Goal: Ask a question

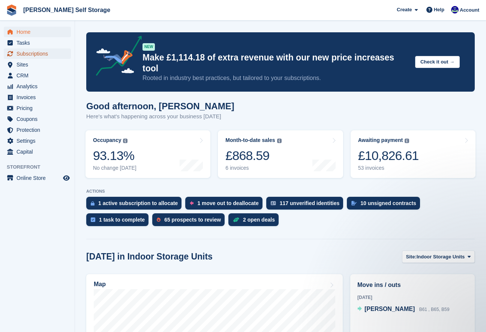
click at [36, 52] on span "Subscriptions" at bounding box center [39, 53] width 45 height 11
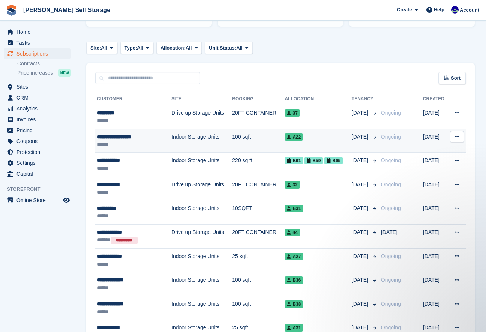
scroll to position [102, 0]
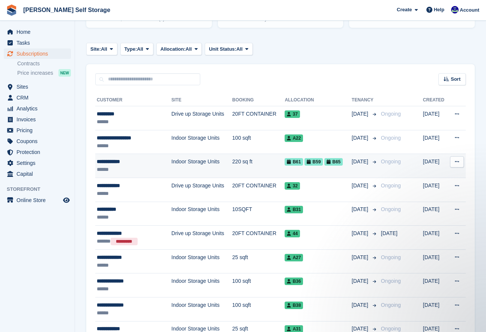
click at [135, 165] on div "******" at bounding box center [129, 169] width 65 height 8
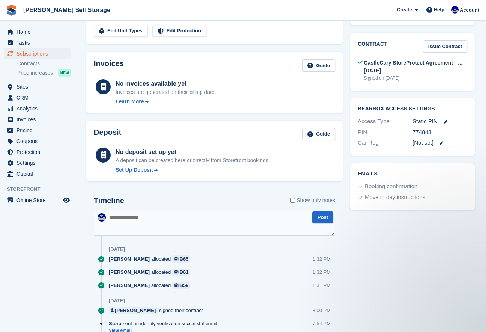
scroll to position [289, 0]
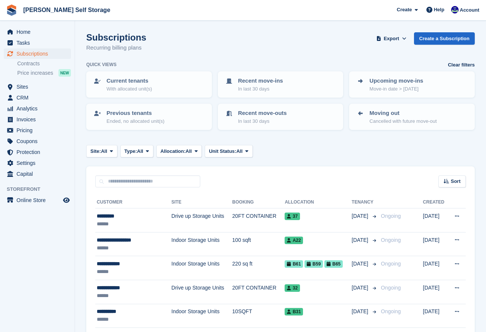
scroll to position [102, 0]
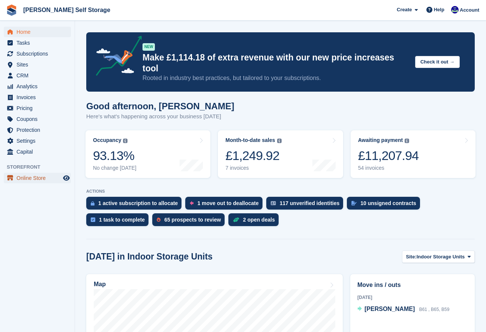
click at [33, 177] on span "Online Store" at bounding box center [39, 178] width 45 height 11
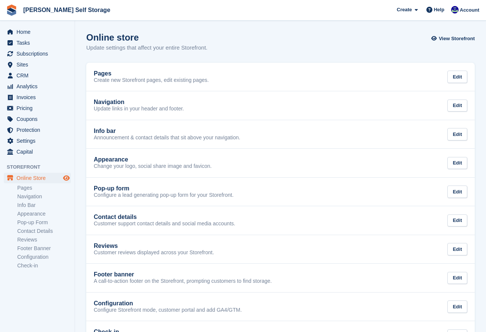
click at [67, 177] on icon "Preview store" at bounding box center [66, 178] width 7 height 6
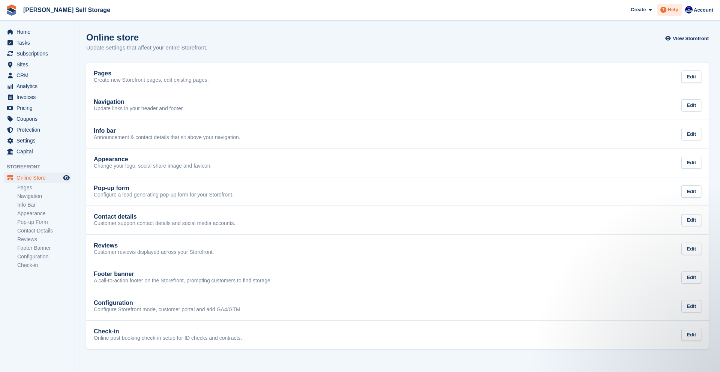
click at [486, 7] on span "Help" at bounding box center [673, 10] width 11 height 8
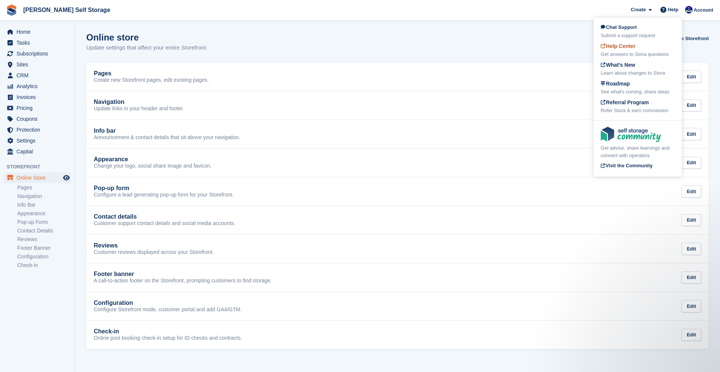
click at [486, 54] on div "Get answers to Stora questions" at bounding box center [638, 55] width 74 height 8
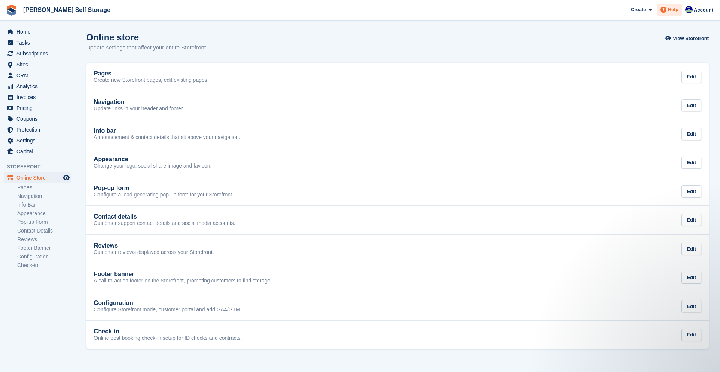
click at [486, 10] on span "Help" at bounding box center [673, 10] width 11 height 8
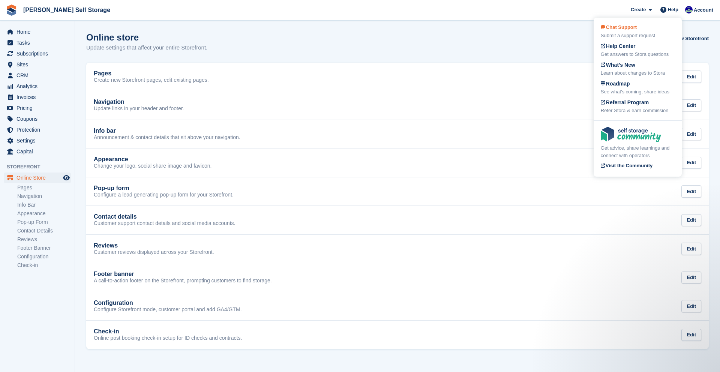
click at [486, 35] on div "Submit a support request" at bounding box center [638, 36] width 74 height 8
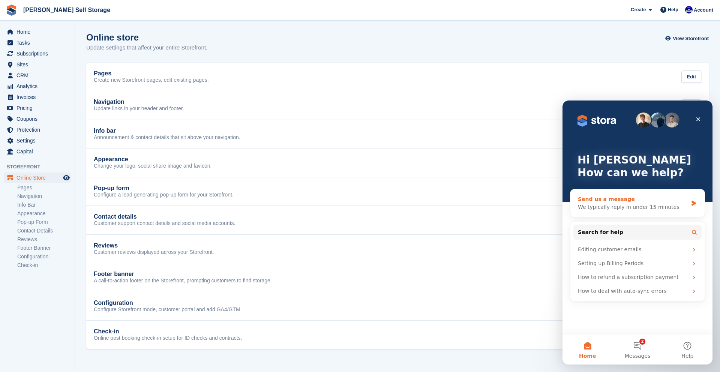
click at [486, 207] on div "We typically reply in under 15 minutes" at bounding box center [633, 207] width 110 height 8
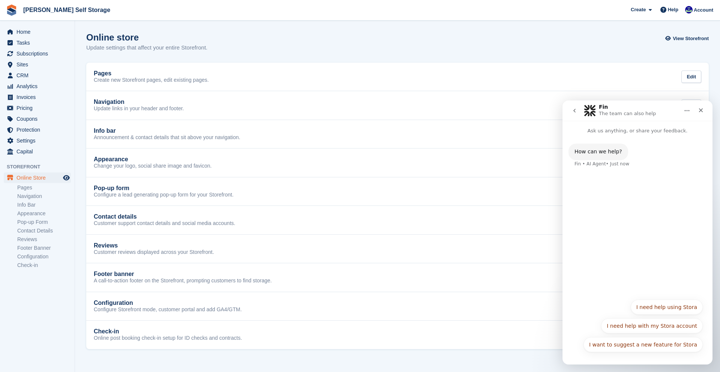
click at [486, 166] on div "Fin • AI Agent • Just now" at bounding box center [602, 164] width 55 height 5
click at [486, 178] on div "How can we help? Fin • AI Agent • Just now" at bounding box center [638, 215] width 150 height 160
click at [486, 157] on div "How can we help? Fin • AI Agent • Just now" at bounding box center [599, 152] width 60 height 17
click at [486, 116] on p "The team can also help" at bounding box center [627, 114] width 57 height 8
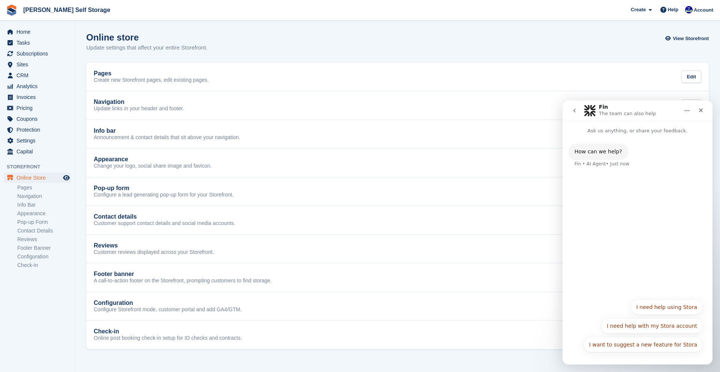
click at [486, 112] on img "Intercom messenger" at bounding box center [590, 111] width 12 height 12
click at [486, 310] on button "I need help using Stora" at bounding box center [667, 307] width 72 height 15
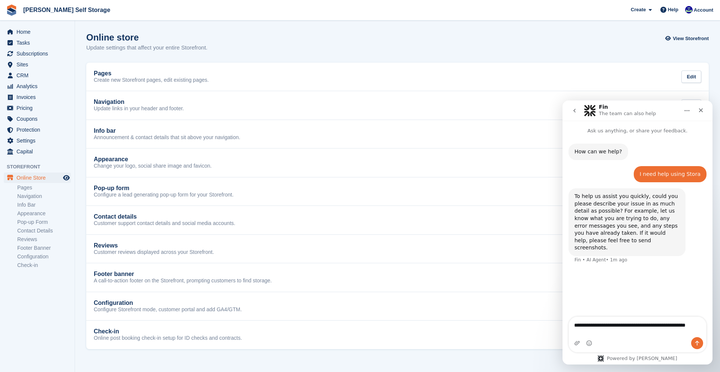
type textarea "**********"
click at [486, 331] on icon "Send a message…" at bounding box center [698, 343] width 6 height 6
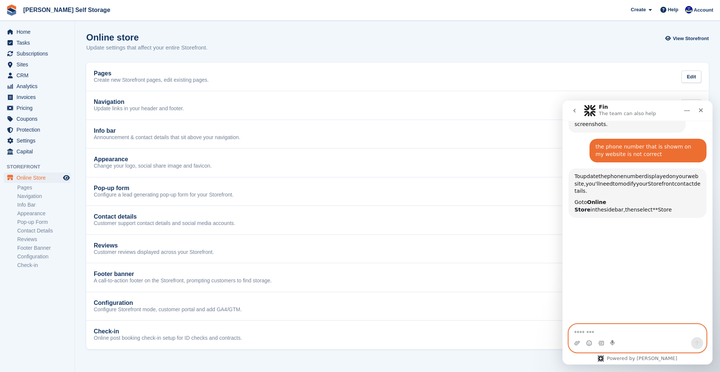
scroll to position [136, 0]
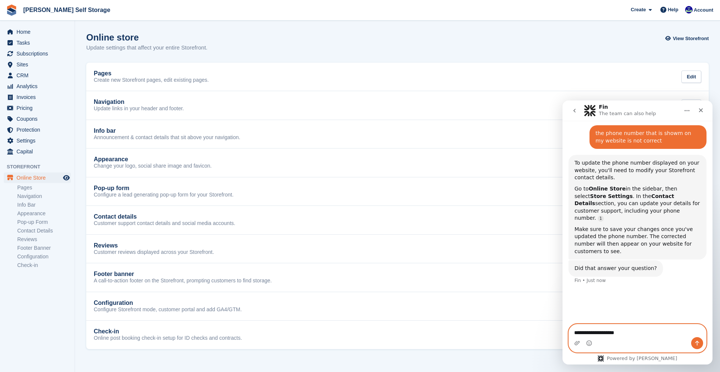
type textarea "**********"
click at [486, 331] on button "Send a message…" at bounding box center [698, 343] width 12 height 12
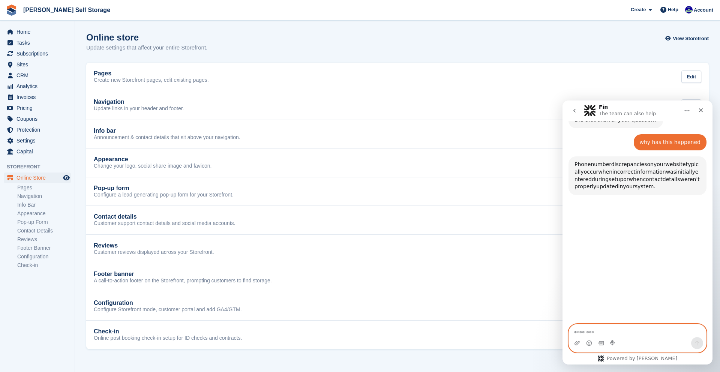
scroll to position [286, 0]
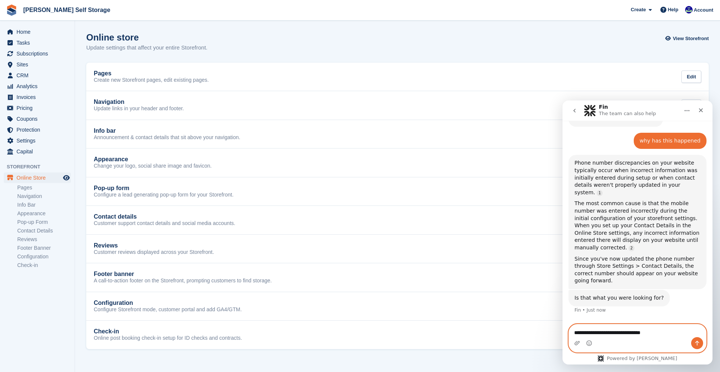
type textarea "**********"
click at [486, 331] on icon "Send a message…" at bounding box center [698, 343] width 4 height 5
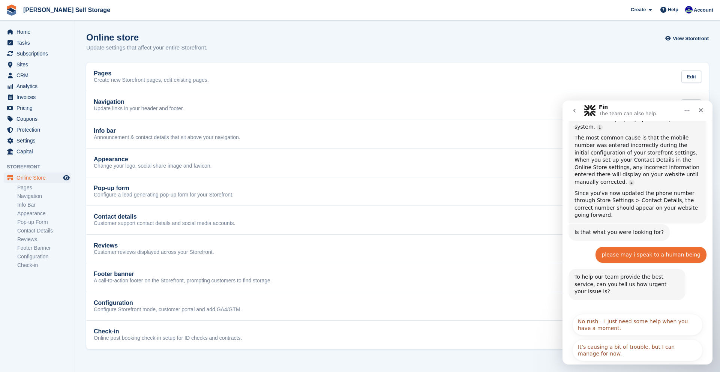
scroll to position [355, 0]
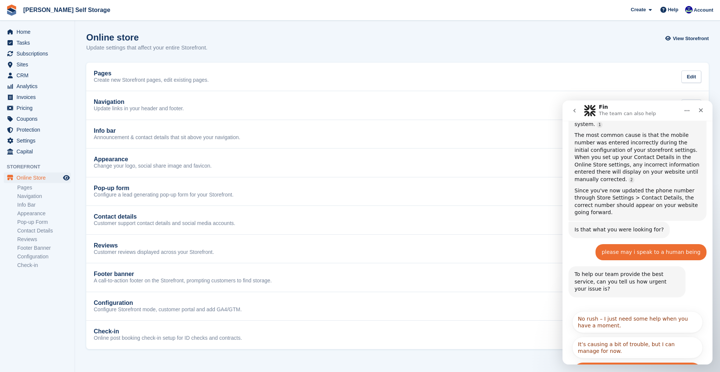
click at [486, 331] on button "It's urgent and stopping me from doing my work." at bounding box center [638, 373] width 131 height 22
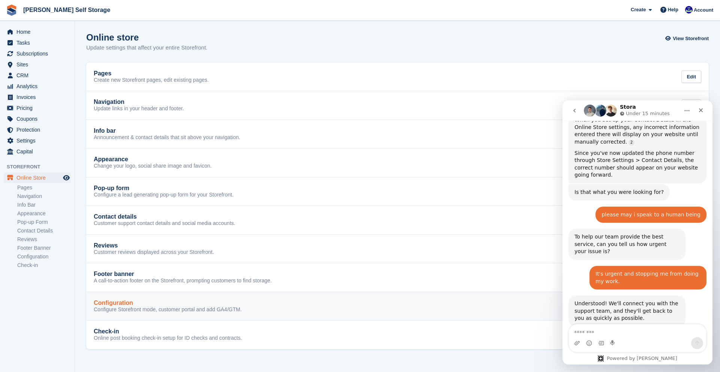
scroll to position [402, 0]
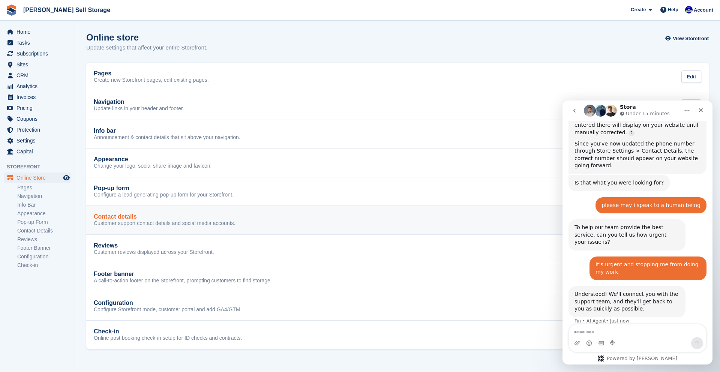
click at [135, 224] on p "Customer support contact details and social media accounts." at bounding box center [164, 223] width 141 height 7
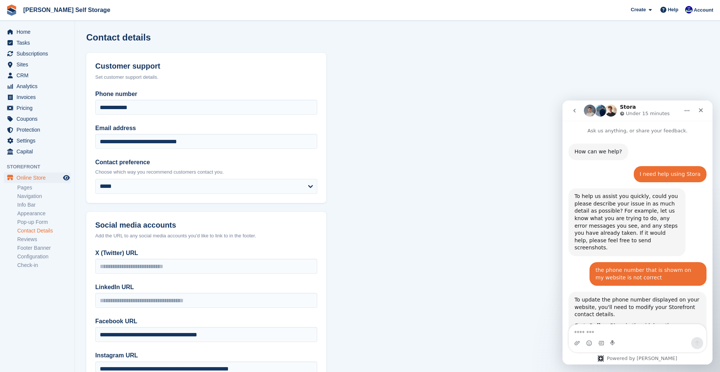
scroll to position [402, 0]
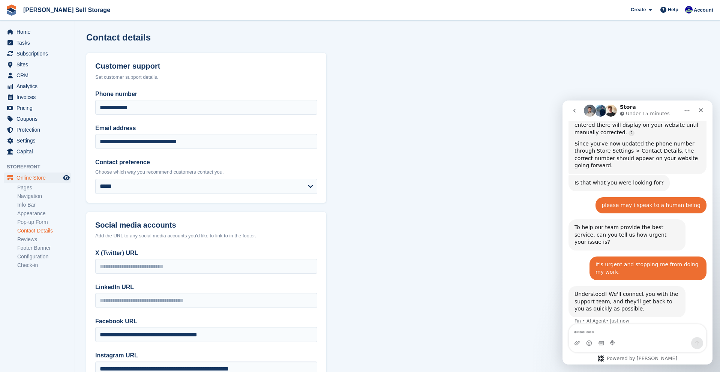
click at [398, 240] on section "**********" at bounding box center [397, 215] width 645 height 430
click at [486, 331] on textarea "Message…" at bounding box center [637, 331] width 137 height 13
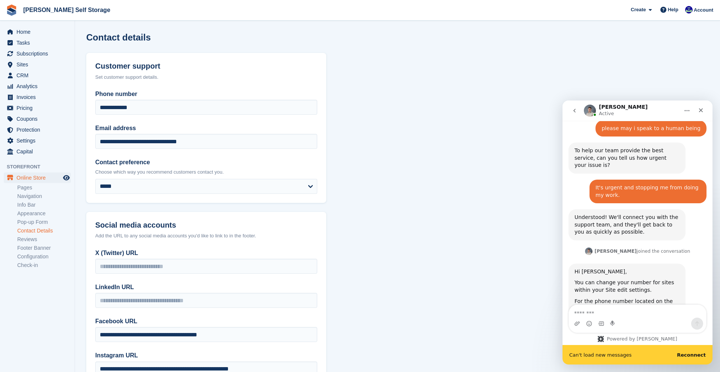
scroll to position [499, 0]
